Goal: Task Accomplishment & Management: Complete application form

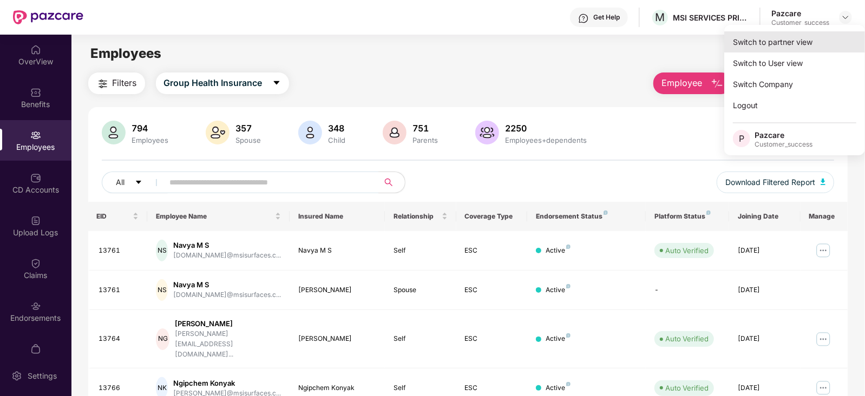
click at [789, 36] on div "Switch to partner view" at bounding box center [794, 41] width 141 height 21
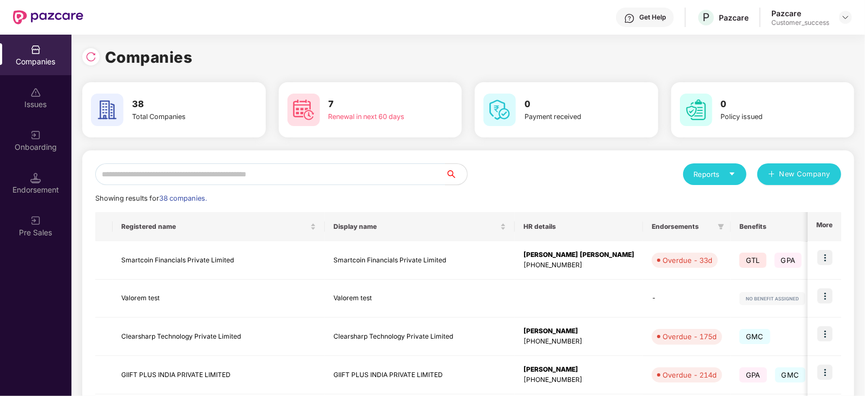
click at [781, 46] on div "Companies" at bounding box center [468, 57] width 772 height 24
click at [236, 174] on input "text" at bounding box center [270, 175] width 350 height 22
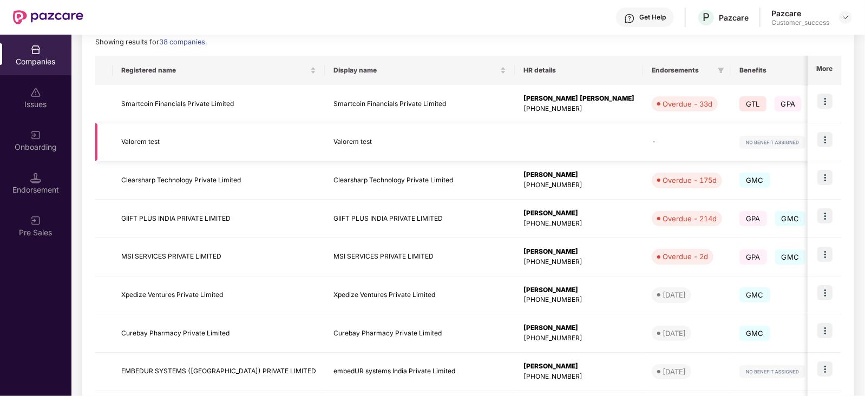
scroll to position [157, 0]
click at [260, 28] on input "text" at bounding box center [270, 17] width 350 height 22
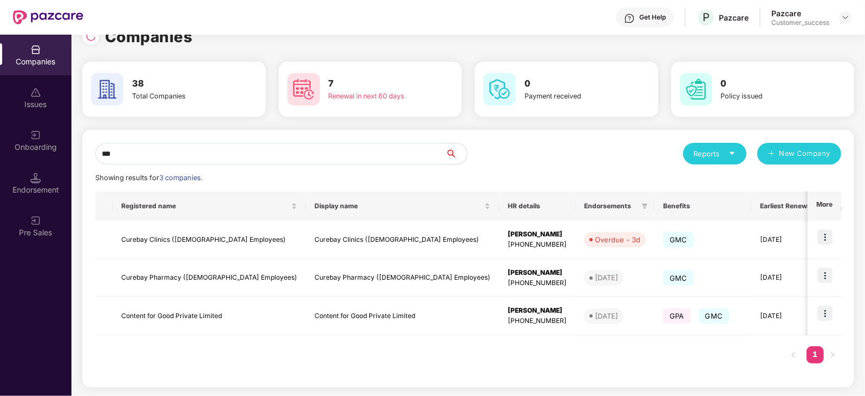
scroll to position [21, 0]
type input "***"
click at [824, 315] on img at bounding box center [825, 313] width 15 height 15
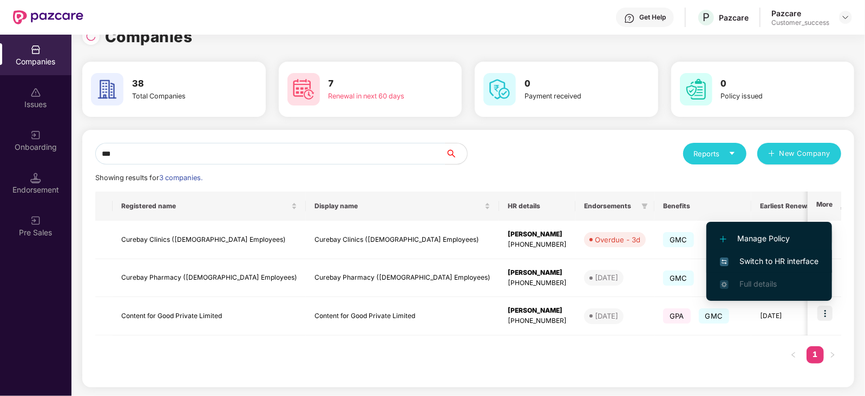
click at [772, 256] on span "Switch to HR interface" at bounding box center [769, 262] width 99 height 12
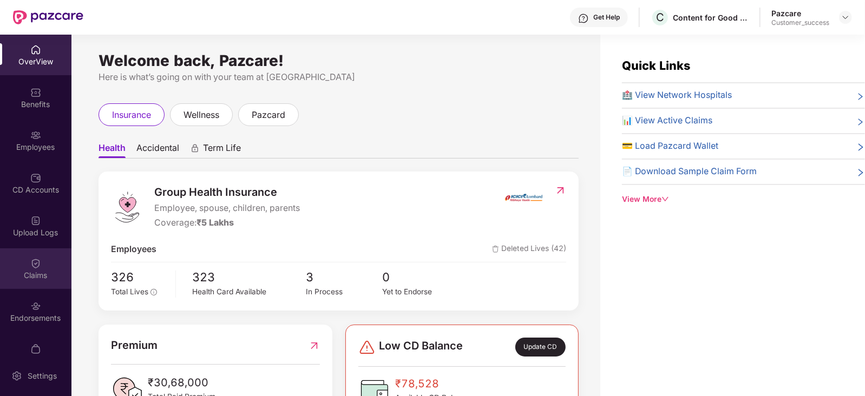
click at [22, 270] on div "Claims" at bounding box center [35, 275] width 71 height 11
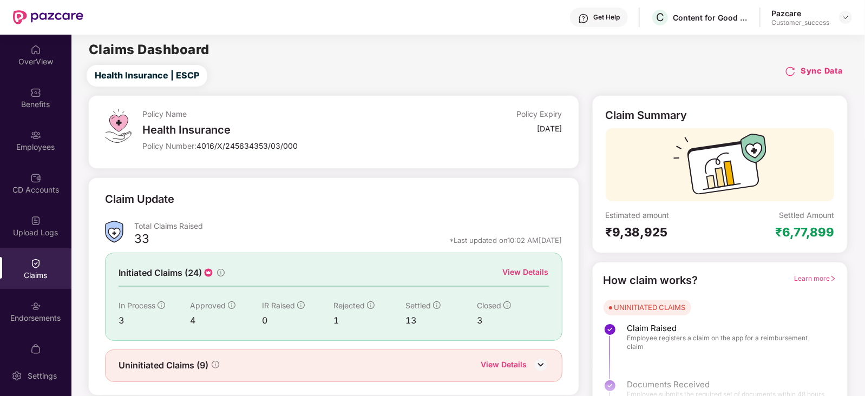
click at [527, 275] on div "View Details" at bounding box center [526, 272] width 46 height 12
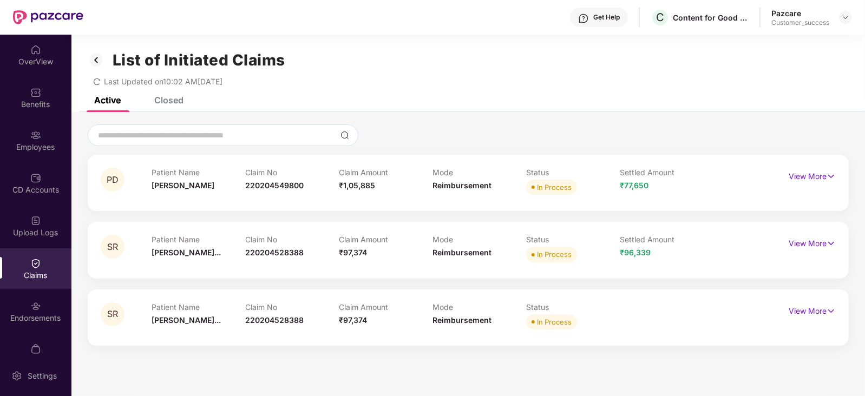
click at [181, 93] on div "List of Initiated Claims Last Updated on 10:02 AM, 18 Sep 2025" at bounding box center [468, 66] width 794 height 62
click at [178, 99] on div "Closed" at bounding box center [168, 100] width 29 height 11
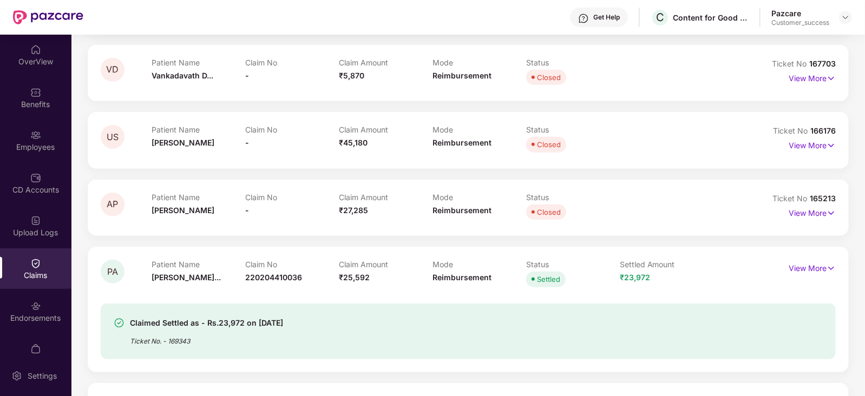
scroll to position [383, 0]
click at [819, 216] on p "View More" at bounding box center [812, 211] width 47 height 15
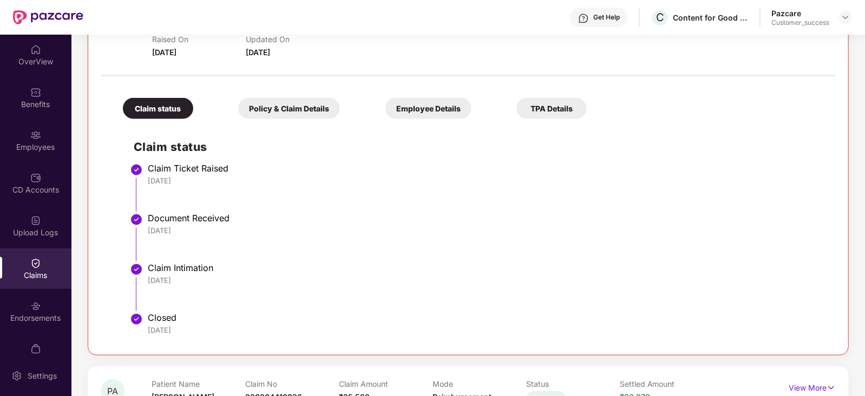
scroll to position [580, 0]
click at [282, 106] on div "Policy & Claim Details" at bounding box center [289, 109] width 102 height 21
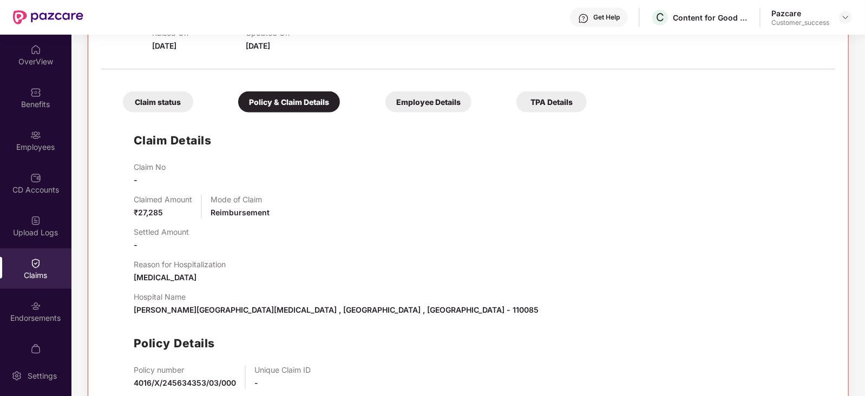
scroll to position [614, 0]
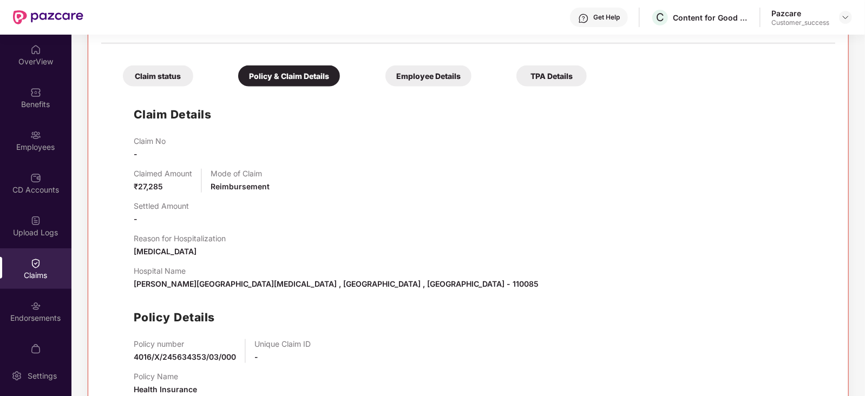
click at [385, 67] on div "Employee Details" at bounding box center [428, 76] width 86 height 21
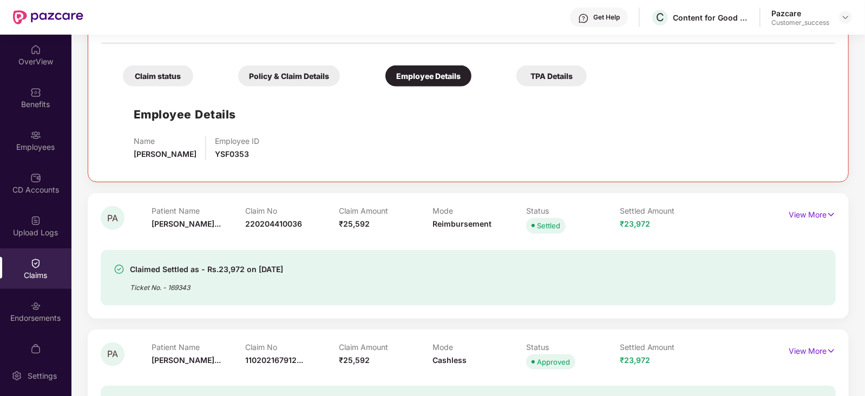
click at [224, 154] on span "YSF0353" at bounding box center [232, 153] width 34 height 9
copy span "YSF0353"
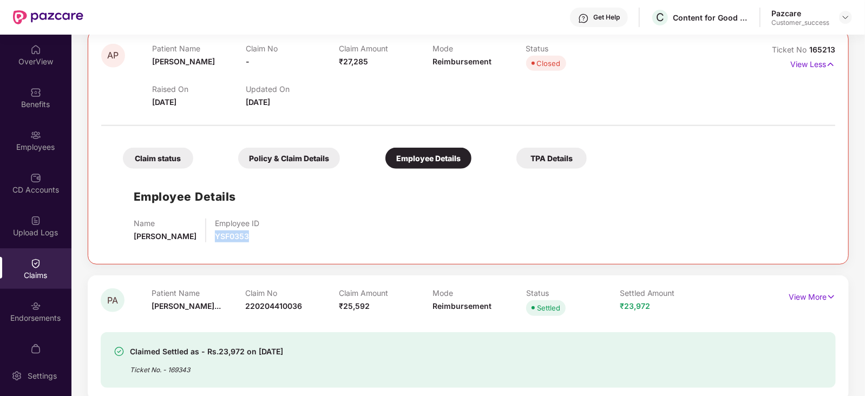
scroll to position [530, 0]
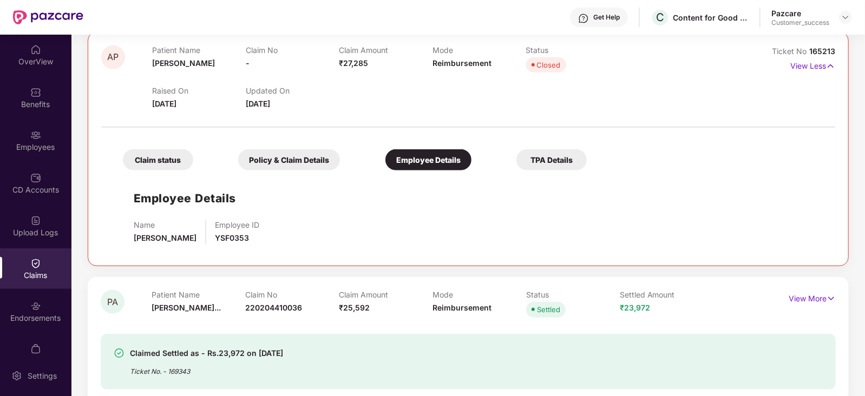
click at [172, 155] on div "Claim status" at bounding box center [158, 159] width 70 height 21
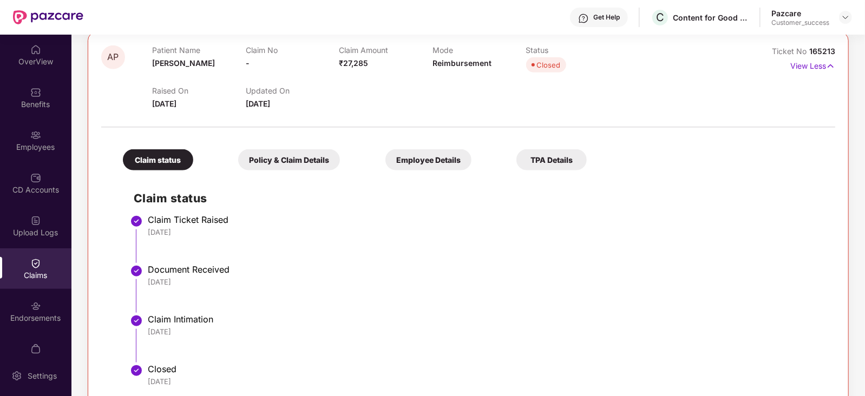
click at [517, 155] on div "TPA Details" at bounding box center [552, 159] width 70 height 21
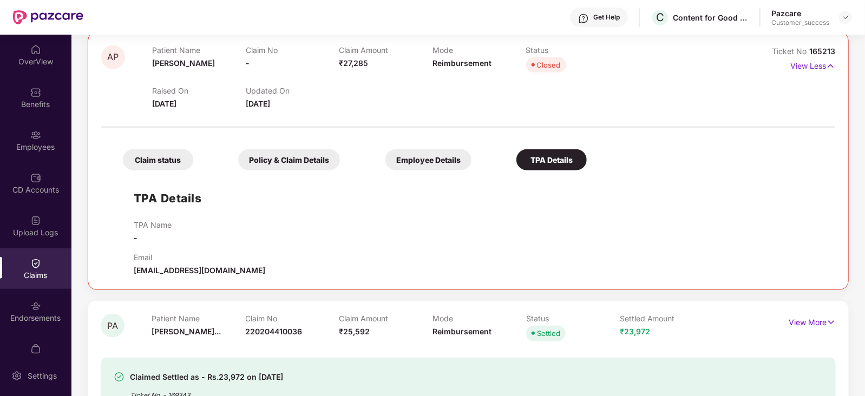
click at [241, 164] on div "Policy & Claim Details" at bounding box center [289, 159] width 102 height 21
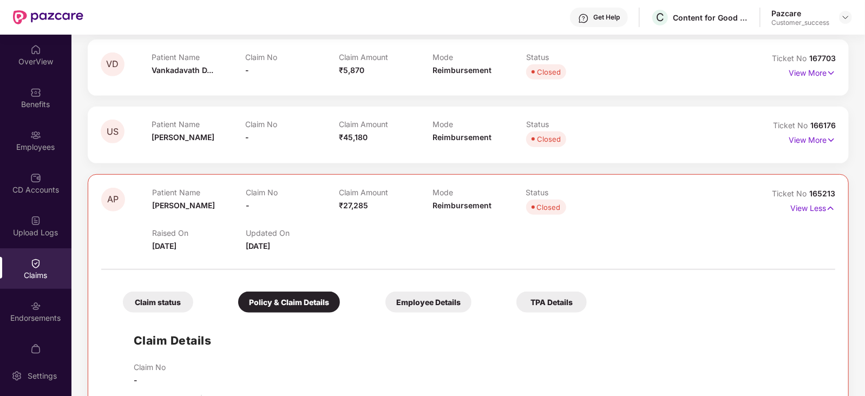
scroll to position [388, 0]
click at [186, 303] on div "Claim status" at bounding box center [158, 301] width 70 height 21
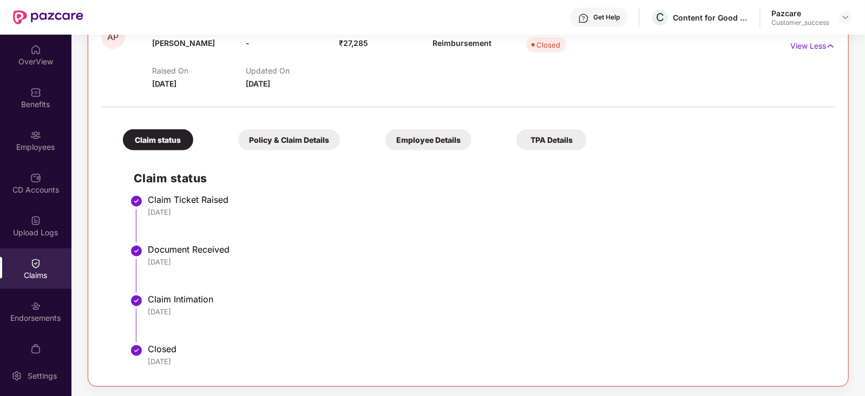
scroll to position [558, 0]
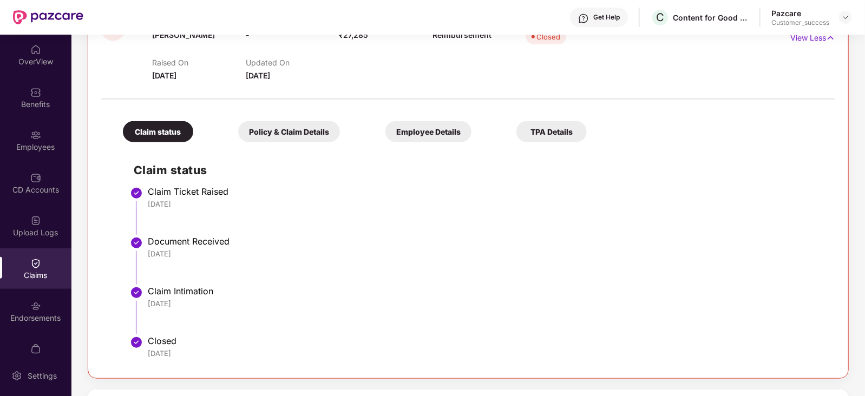
click at [258, 117] on div "Claim status Policy & Claim Details Employee Details TPA Details" at bounding box center [349, 126] width 475 height 32
click at [260, 127] on div "Policy & Claim Details" at bounding box center [289, 131] width 102 height 21
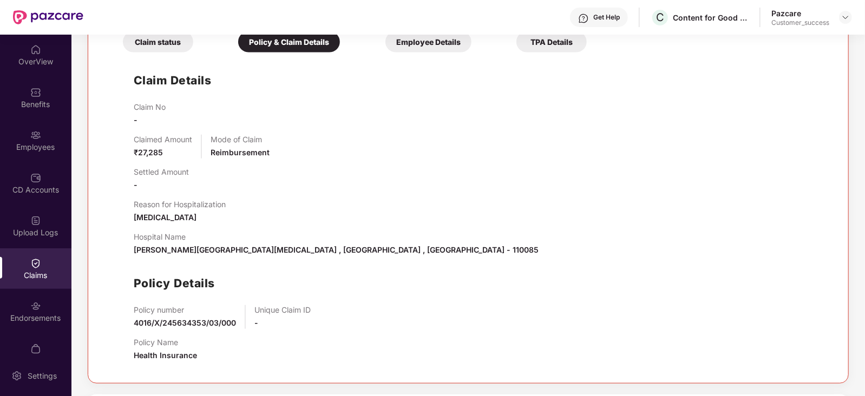
scroll to position [651, 0]
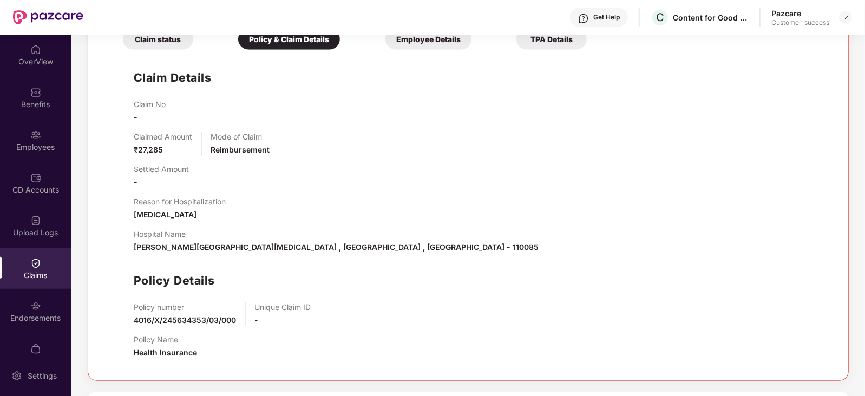
click at [385, 47] on div "Employee Details" at bounding box center [428, 39] width 86 height 21
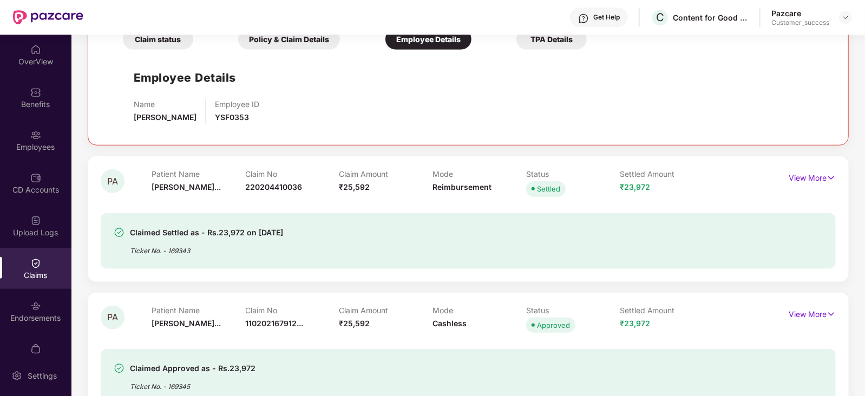
scroll to position [635, 0]
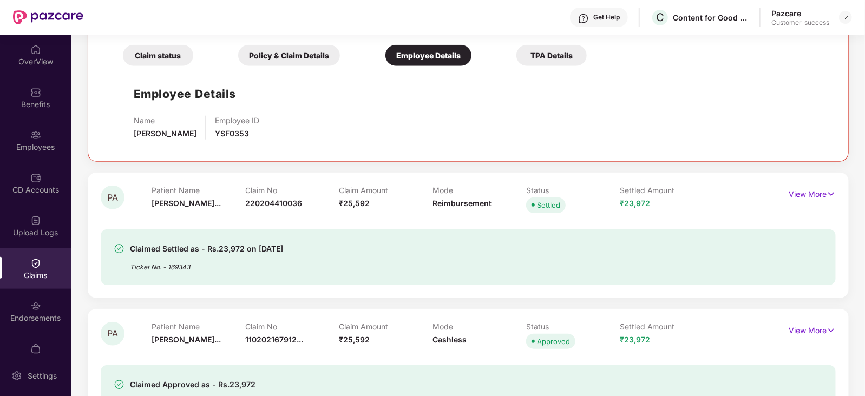
click at [517, 61] on div "TPA Details" at bounding box center [552, 55] width 70 height 21
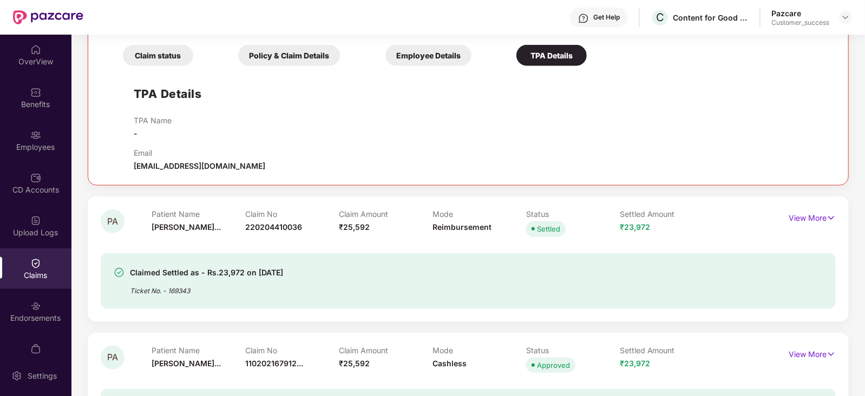
click at [385, 56] on div "Employee Details" at bounding box center [428, 55] width 86 height 21
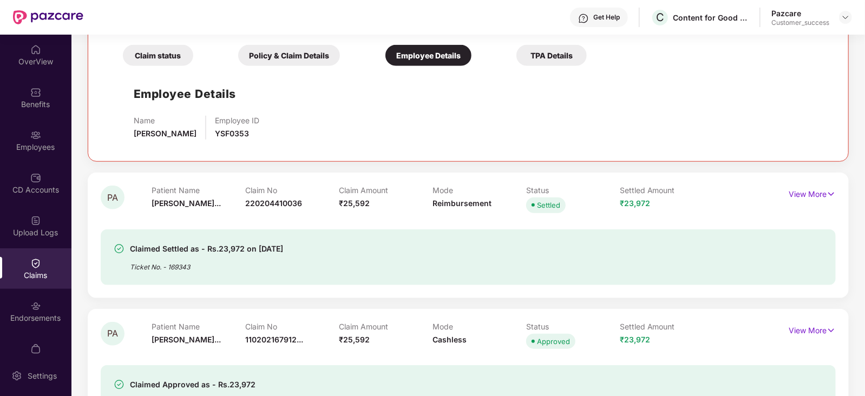
click at [251, 45] on div "Policy & Claim Details" at bounding box center [289, 55] width 102 height 21
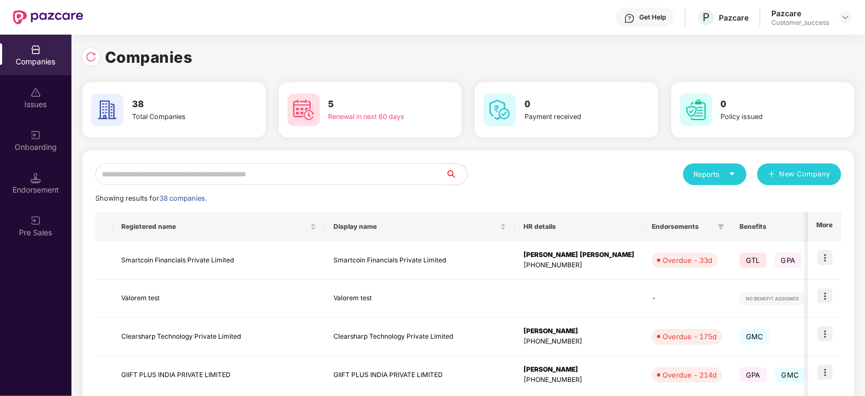
click at [313, 170] on input "text" at bounding box center [270, 175] width 350 height 22
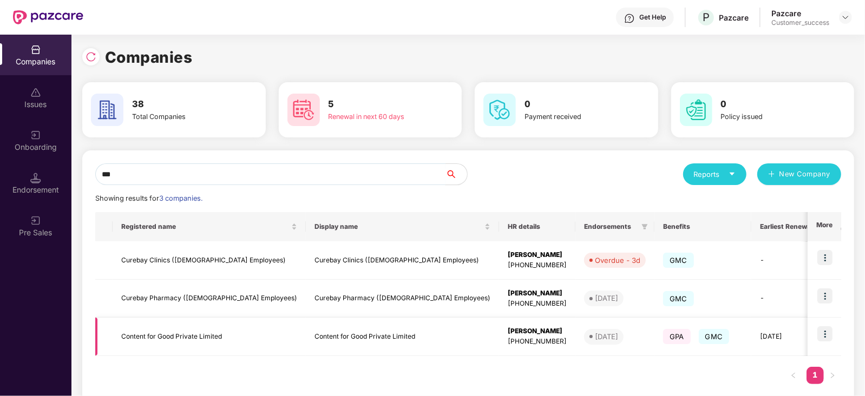
type input "***"
click at [826, 337] on img at bounding box center [825, 333] width 15 height 15
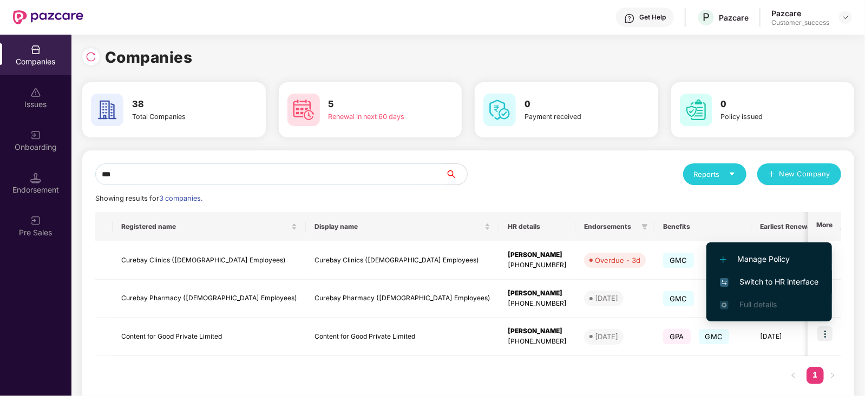
click at [772, 280] on span "Switch to HR interface" at bounding box center [769, 282] width 99 height 12
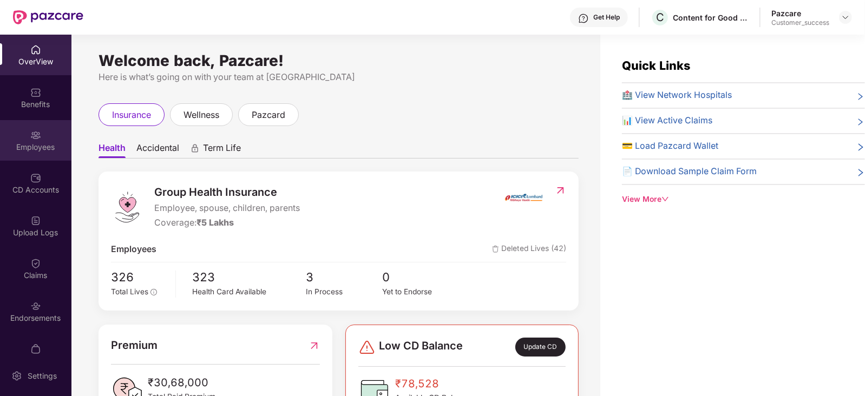
click at [30, 142] on div "Employees" at bounding box center [35, 147] width 71 height 11
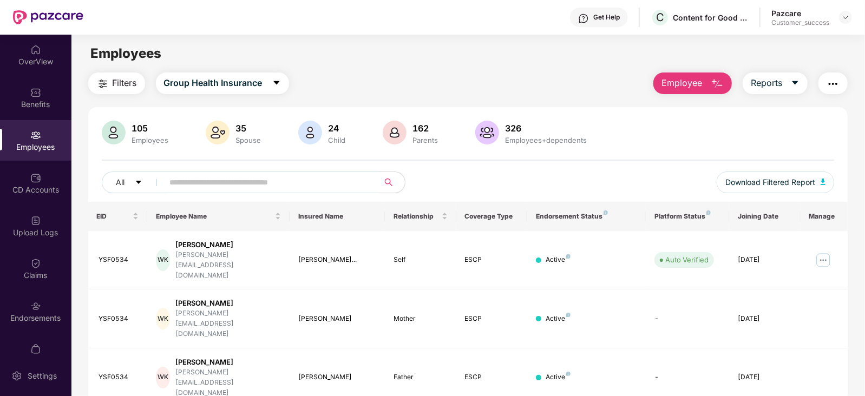
click at [263, 186] on input "text" at bounding box center [267, 182] width 194 height 16
paste input "*******"
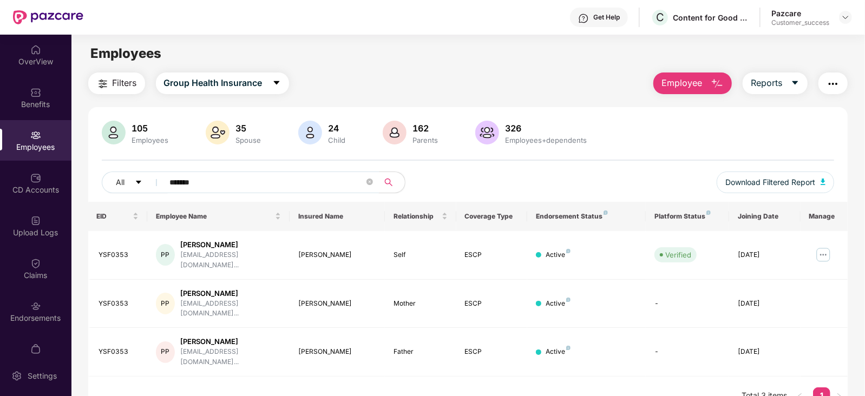
scroll to position [35, 0]
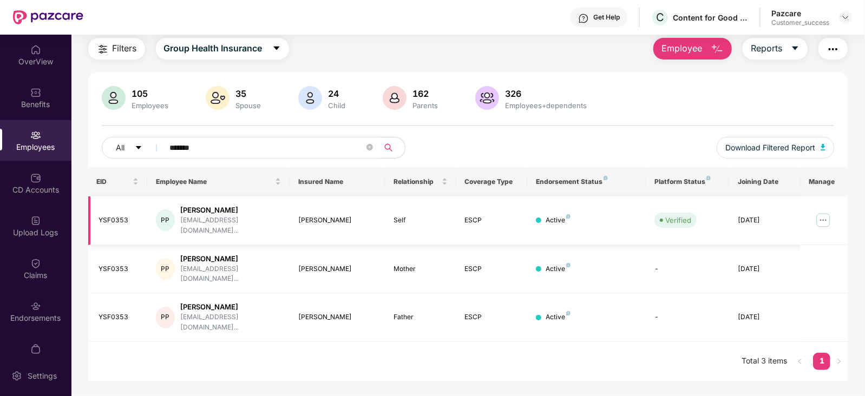
type input "*******"
click at [819, 212] on img at bounding box center [823, 220] width 17 height 17
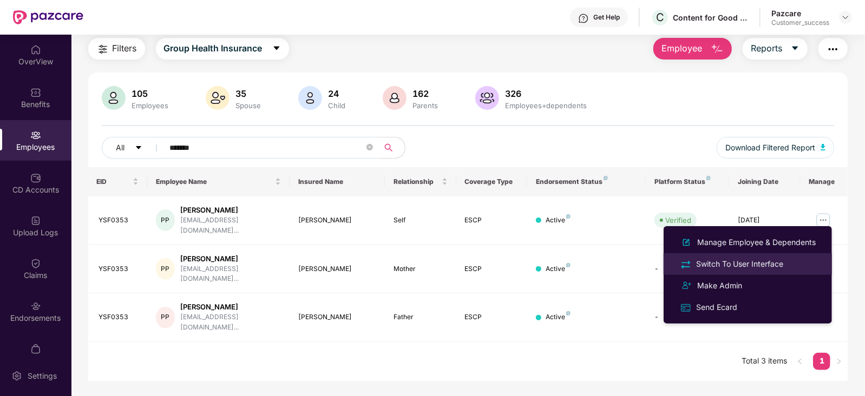
click at [739, 266] on div "Switch To User Interface" at bounding box center [740, 264] width 92 height 12
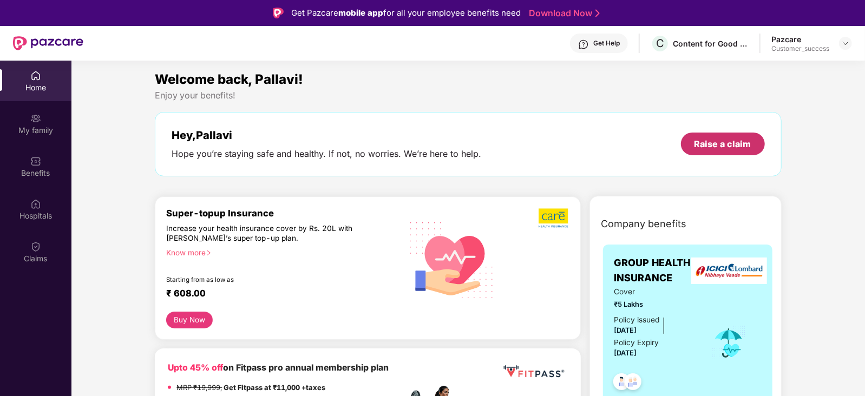
click at [723, 145] on div "Raise a claim" at bounding box center [723, 144] width 57 height 12
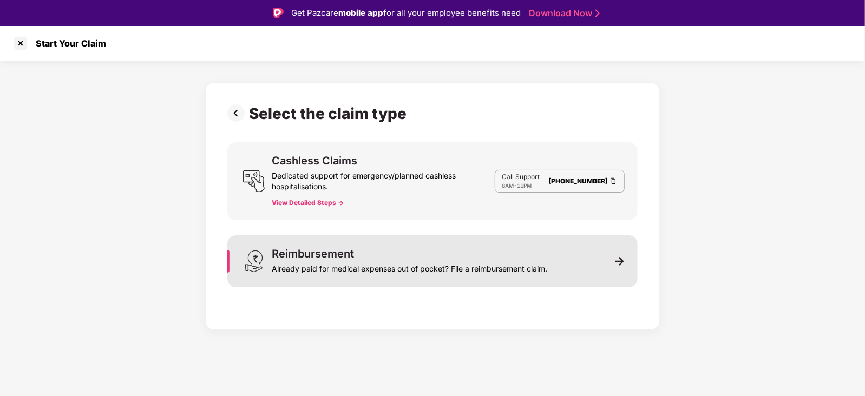
click at [500, 280] on div "Reimbursement Already paid for medical expenses out of pocket? File a reimburse…" at bounding box center [432, 262] width 410 height 52
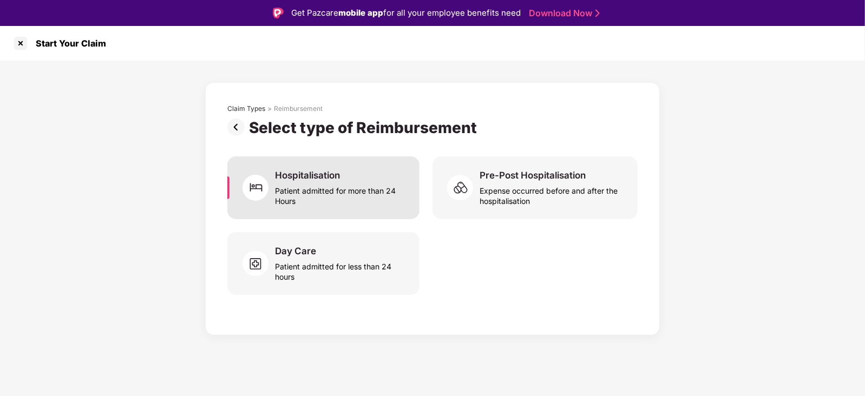
click at [357, 184] on div "Patient admitted for more than 24 Hours" at bounding box center [341, 193] width 132 height 25
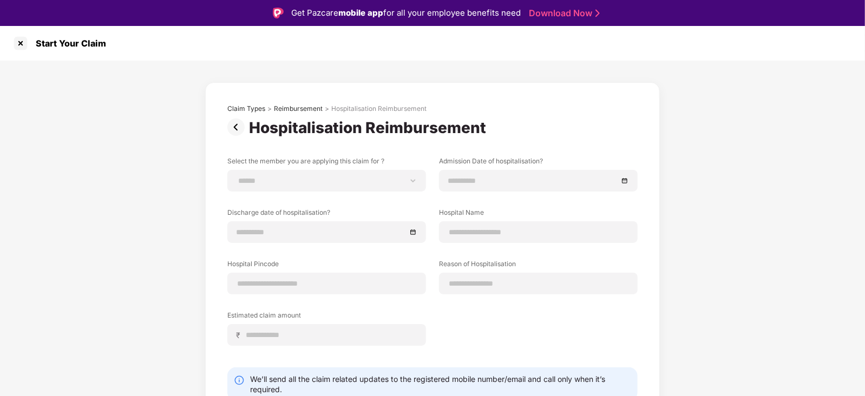
scroll to position [45, 0]
